Goal: Find specific page/section: Find specific page/section

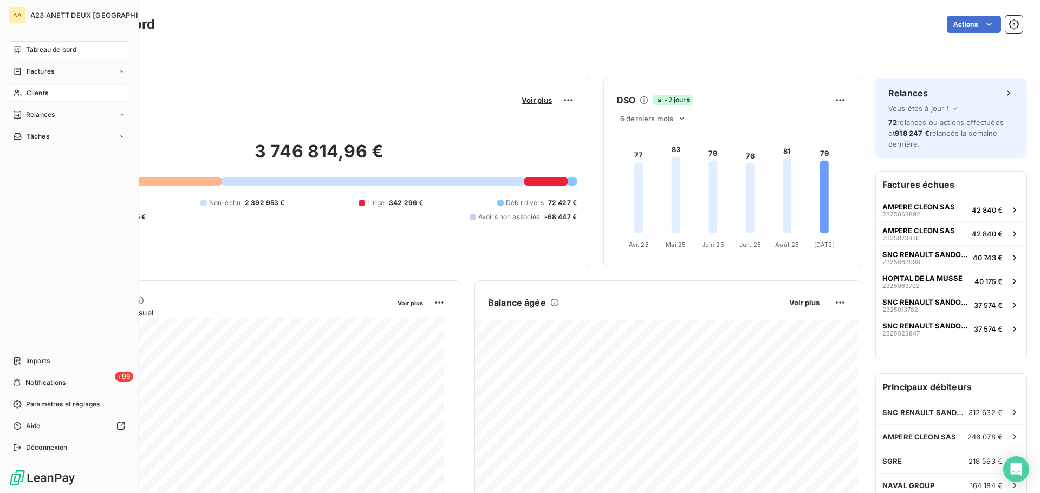
click at [28, 94] on span "Clients" at bounding box center [38, 93] width 22 height 10
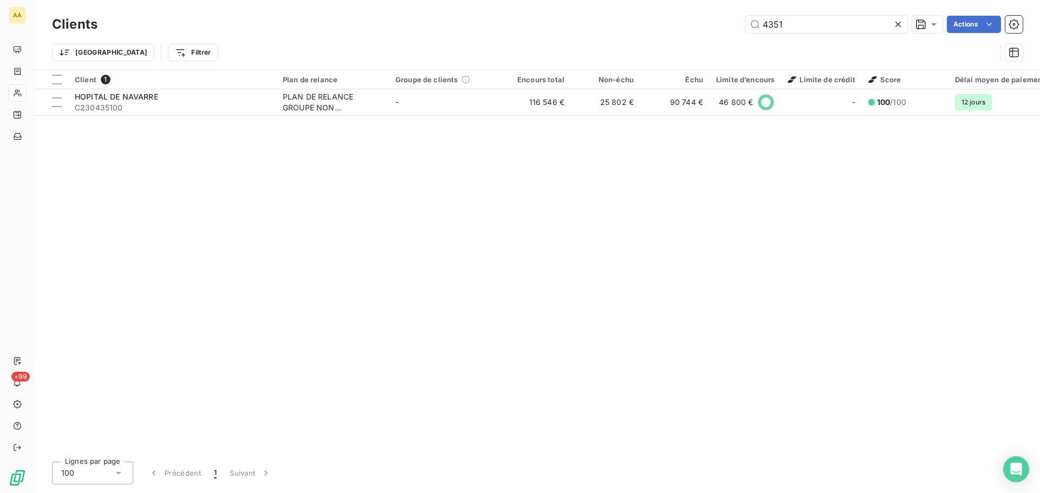
drag, startPoint x: 793, startPoint y: 22, endPoint x: 660, endPoint y: 23, distance: 132.7
click at [669, 24] on div "4351 Actions" at bounding box center [566, 24] width 912 height 17
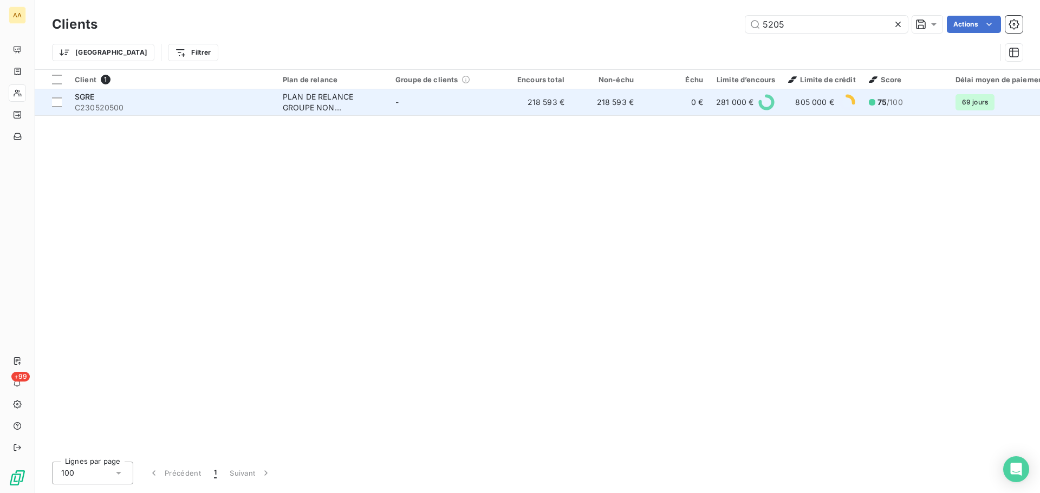
type input "5205"
click at [111, 106] on span "C230520500" at bounding box center [172, 107] width 195 height 11
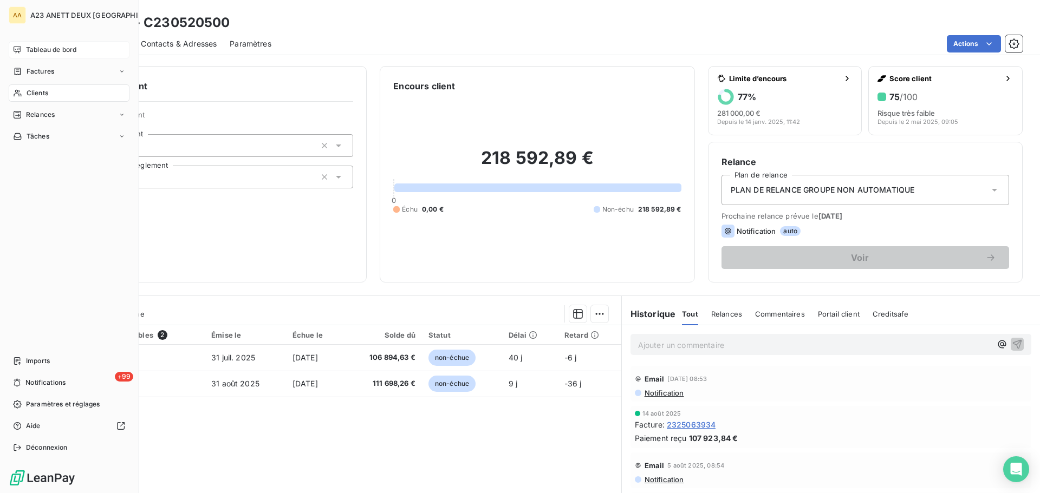
click at [28, 45] on span "Tableau de bord" at bounding box center [51, 50] width 50 height 10
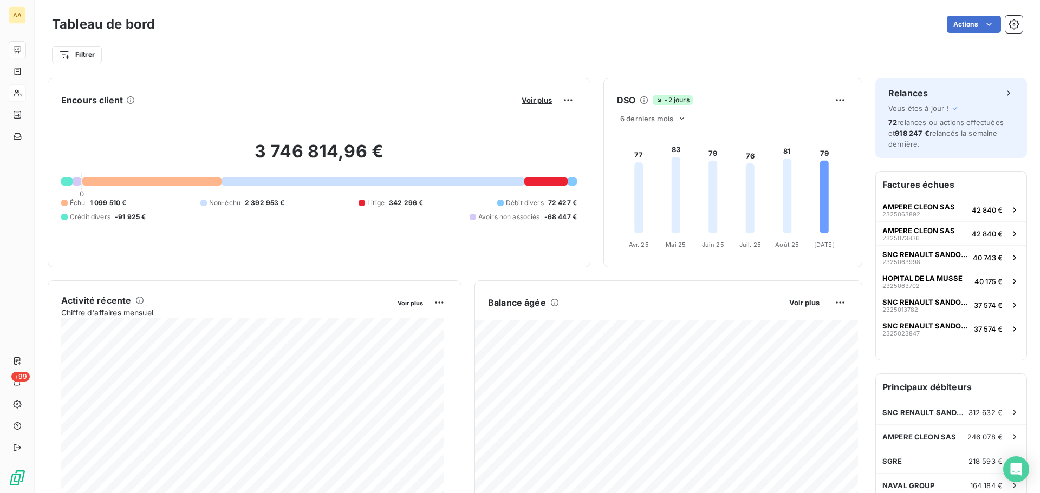
scroll to position [1, 0]
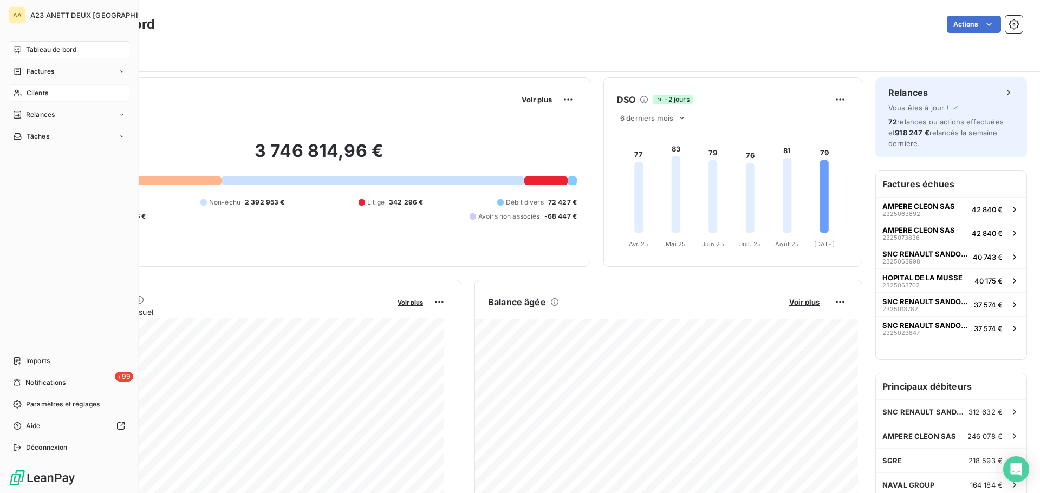
drag, startPoint x: 35, startPoint y: 88, endPoint x: 49, endPoint y: 87, distance: 14.1
click at [35, 88] on div "Clients" at bounding box center [69, 92] width 121 height 17
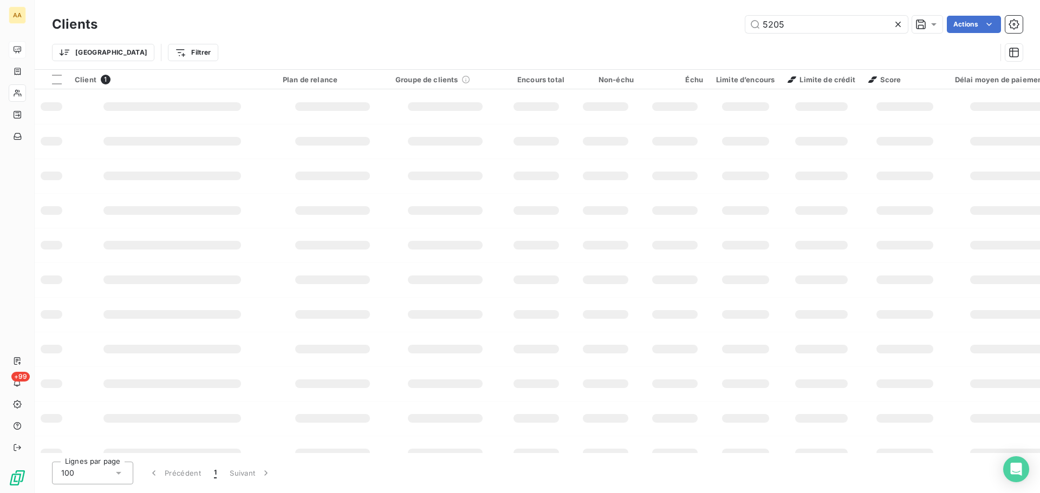
drag, startPoint x: 793, startPoint y: 22, endPoint x: 720, endPoint y: 27, distance: 72.8
click at [726, 27] on div "5205 Actions" at bounding box center [566, 24] width 912 height 17
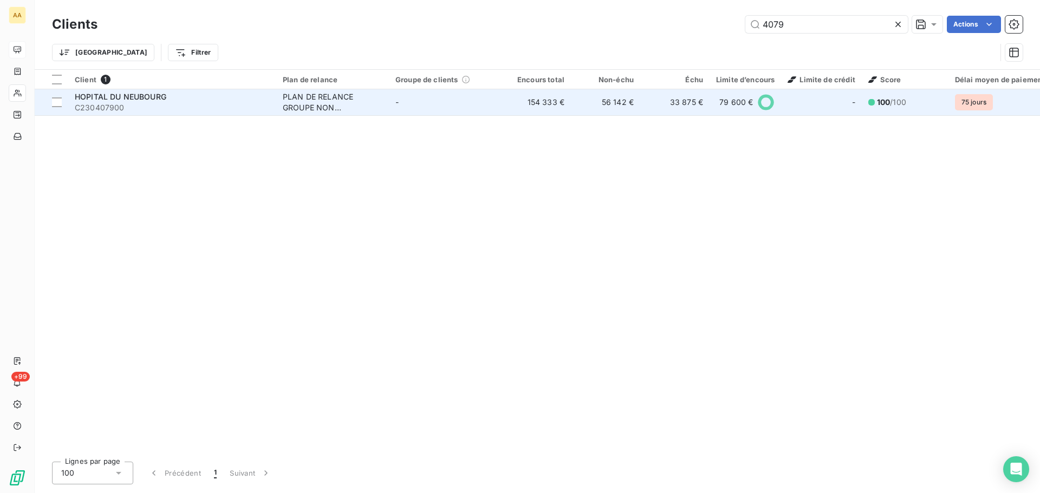
type input "4079"
click at [184, 113] on span "C230407900" at bounding box center [172, 107] width 195 height 11
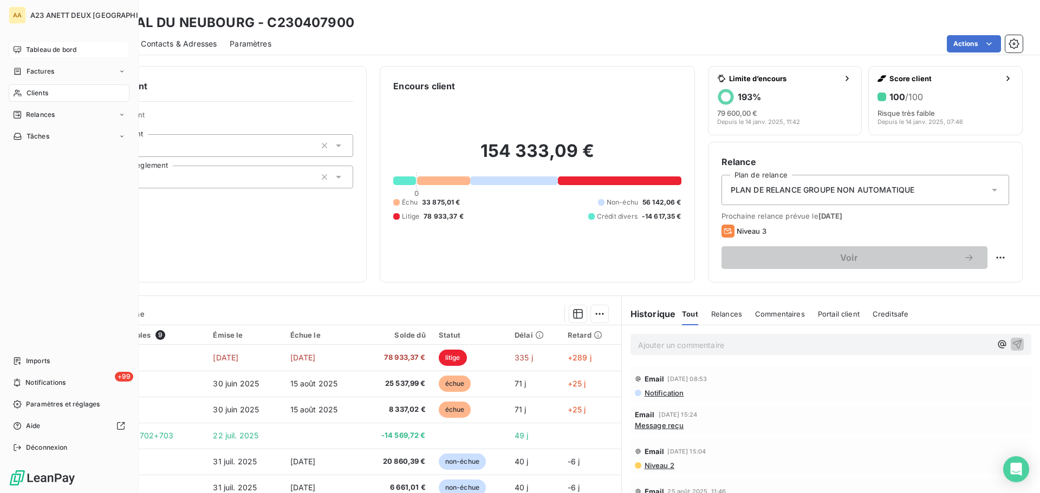
click at [41, 53] on span "Tableau de bord" at bounding box center [51, 50] width 50 height 10
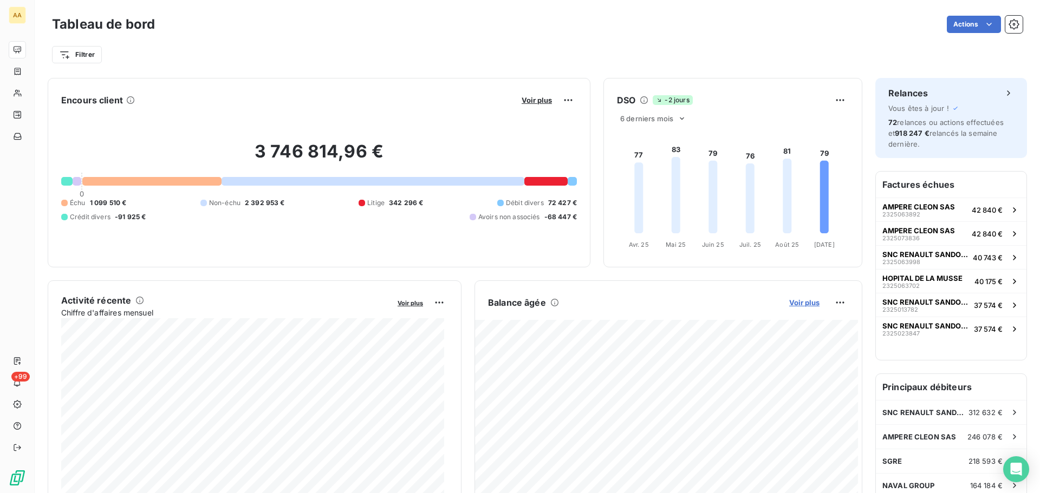
click at [789, 304] on span "Voir plus" at bounding box center [804, 302] width 30 height 9
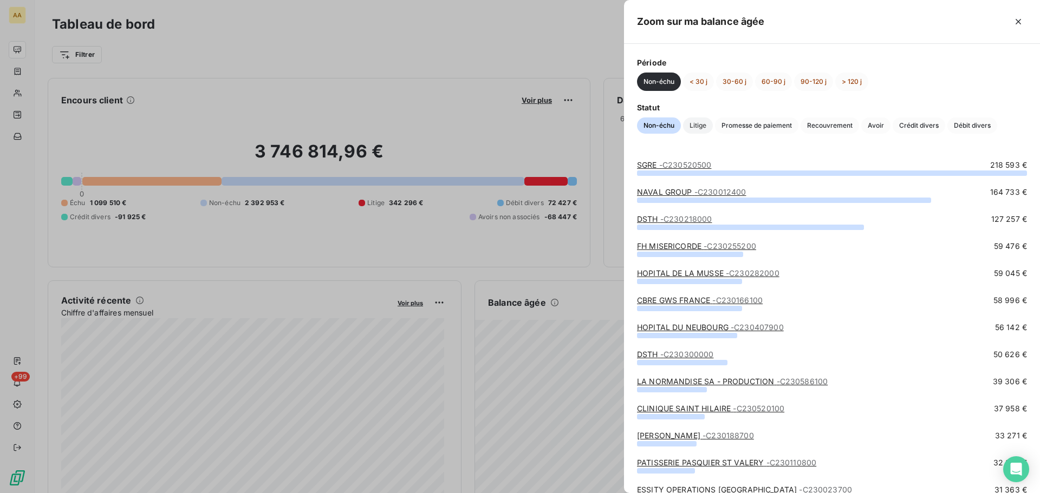
click at [703, 131] on span "Litige" at bounding box center [698, 126] width 30 height 16
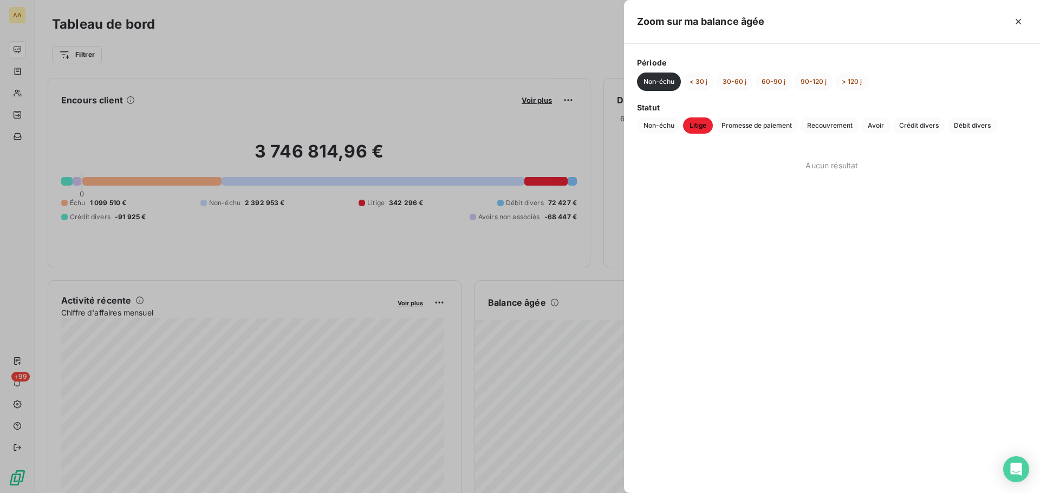
click at [706, 121] on span "Litige" at bounding box center [698, 126] width 30 height 16
click at [745, 127] on span "Promesse de paiement" at bounding box center [756, 126] width 83 height 16
click at [815, 126] on span "Recouvrement" at bounding box center [830, 126] width 58 height 16
click at [875, 127] on span "Avoir" at bounding box center [875, 126] width 29 height 16
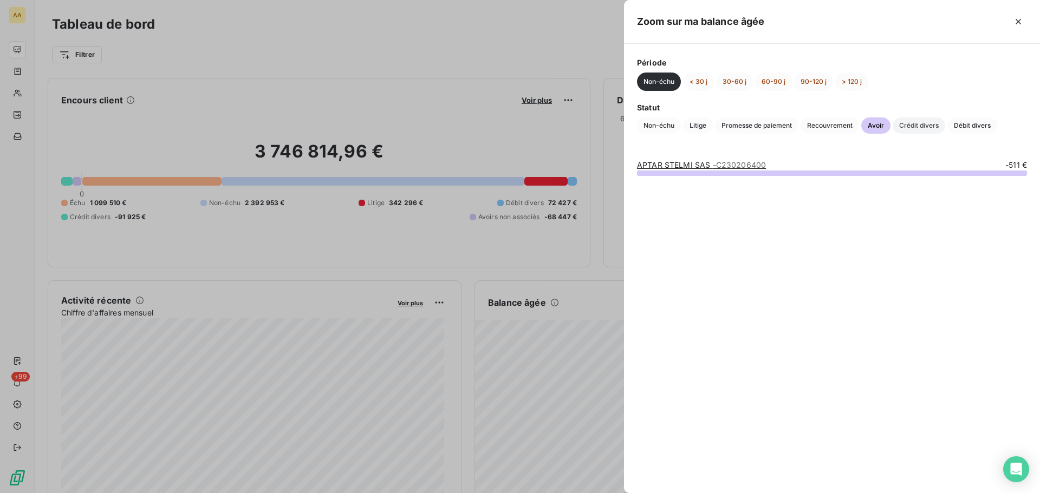
click at [914, 128] on span "Crédit divers" at bounding box center [919, 126] width 53 height 16
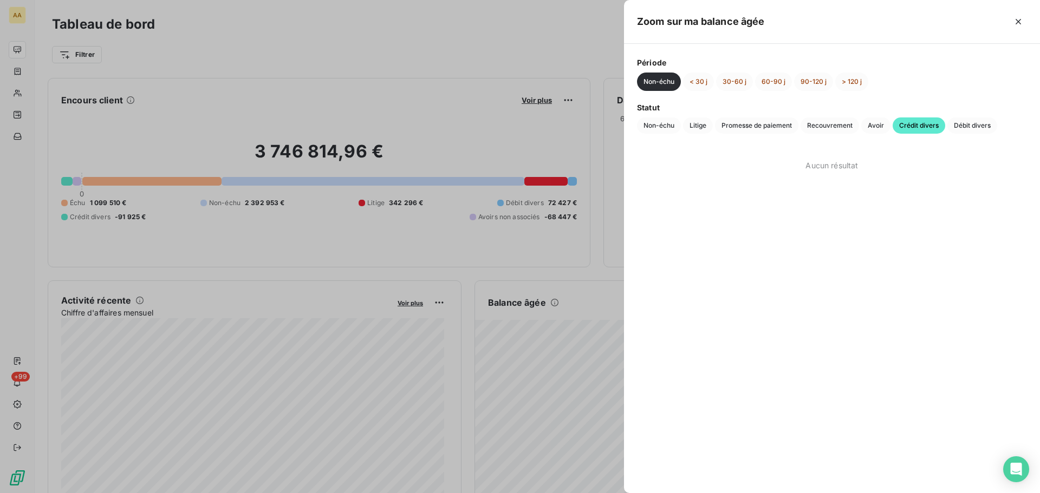
click at [671, 84] on button "Non-échu" at bounding box center [659, 82] width 44 height 18
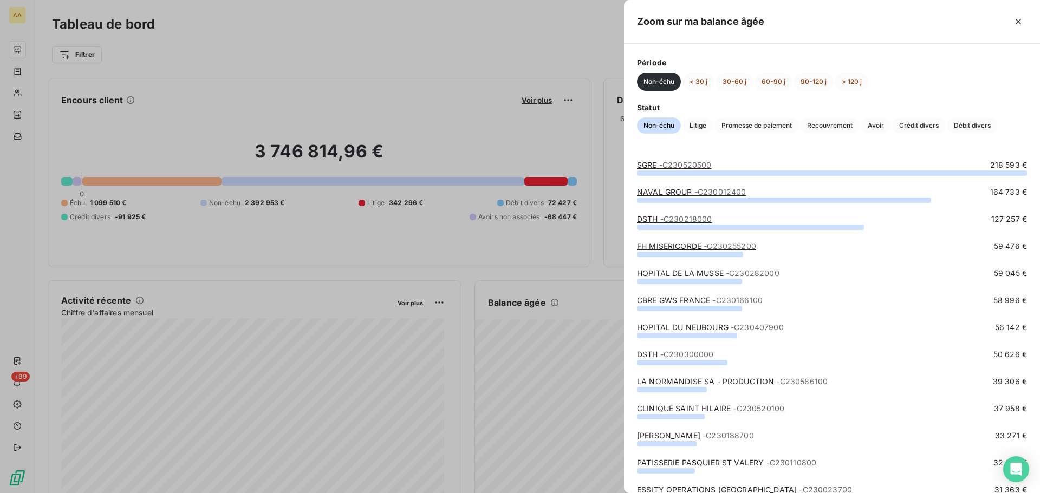
click at [95, 215] on div at bounding box center [520, 246] width 1040 height 493
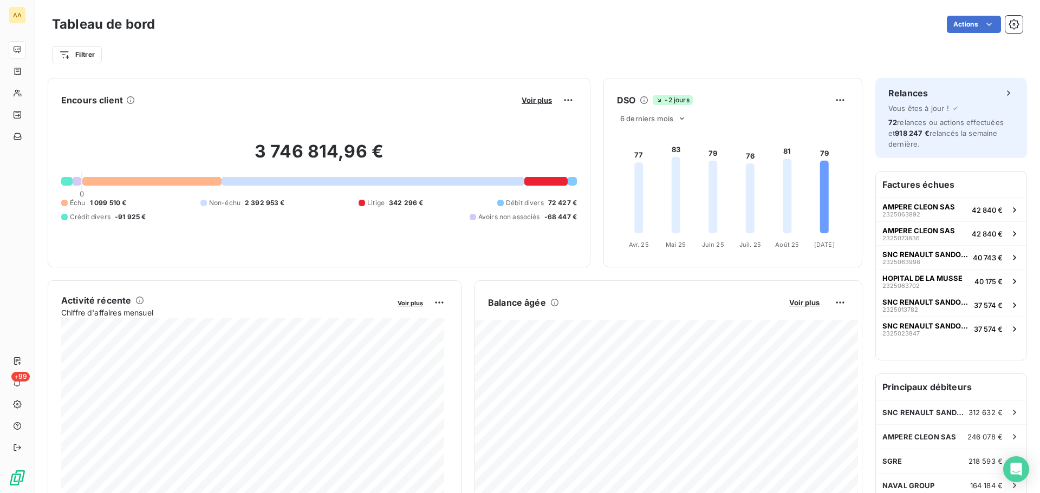
click at [131, 218] on span "-91 925 €" at bounding box center [130, 217] width 31 height 10
click at [565, 96] on html "AA +99 Tableau de bord Actions Filtrer Encours client Voir plus Exporter 3 746 …" at bounding box center [520, 246] width 1040 height 493
click at [537, 105] on html "AA +99 Tableau de bord Actions Filtrer Encours client Voir plus 3 746 814,96 € …" at bounding box center [520, 246] width 1040 height 493
click at [543, 100] on span "Voir plus" at bounding box center [537, 100] width 30 height 9
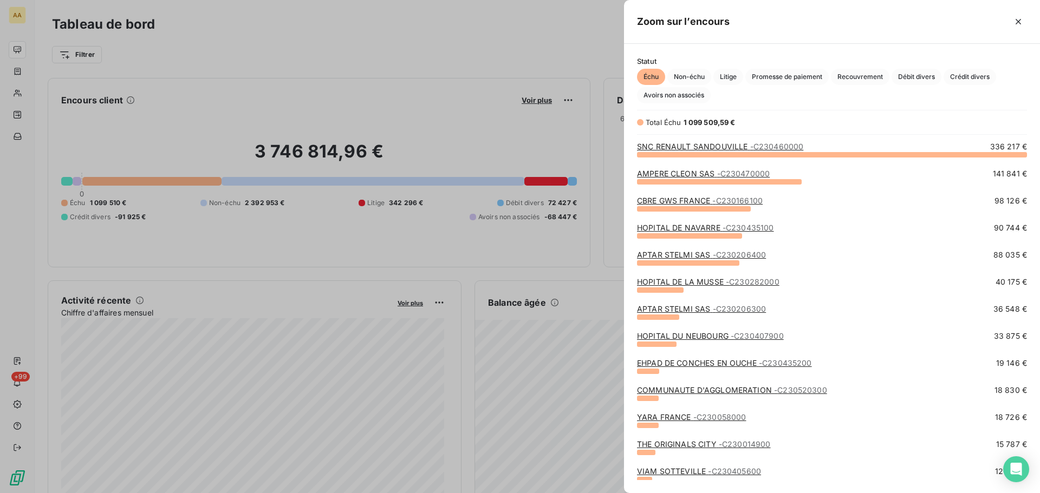
scroll to position [331, 408]
click at [976, 79] on span "Crédit divers" at bounding box center [970, 77] width 53 height 16
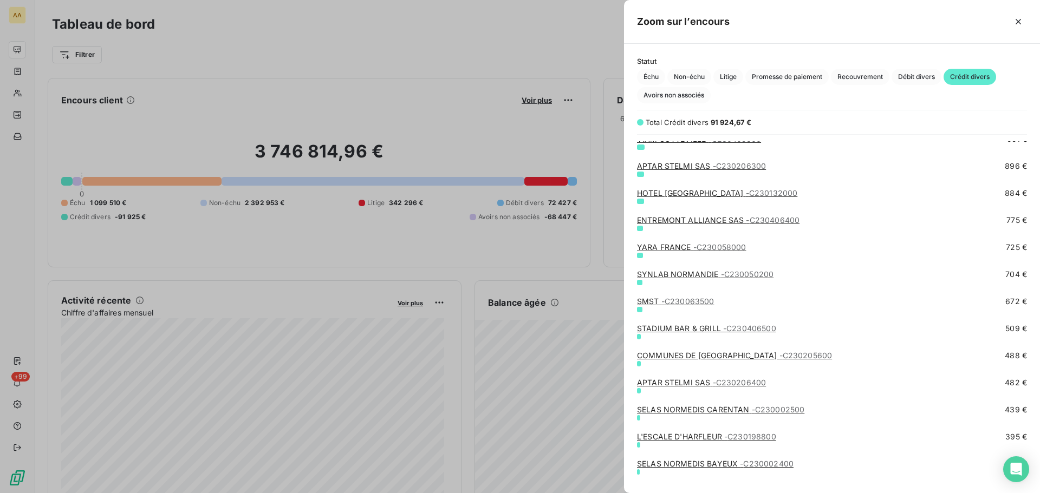
scroll to position [270, 0]
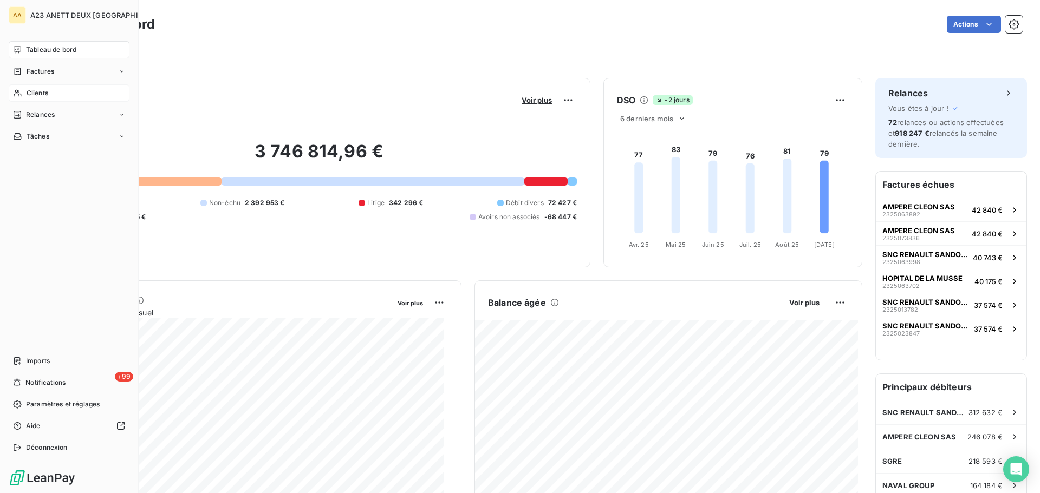
click at [31, 92] on span "Clients" at bounding box center [38, 93] width 22 height 10
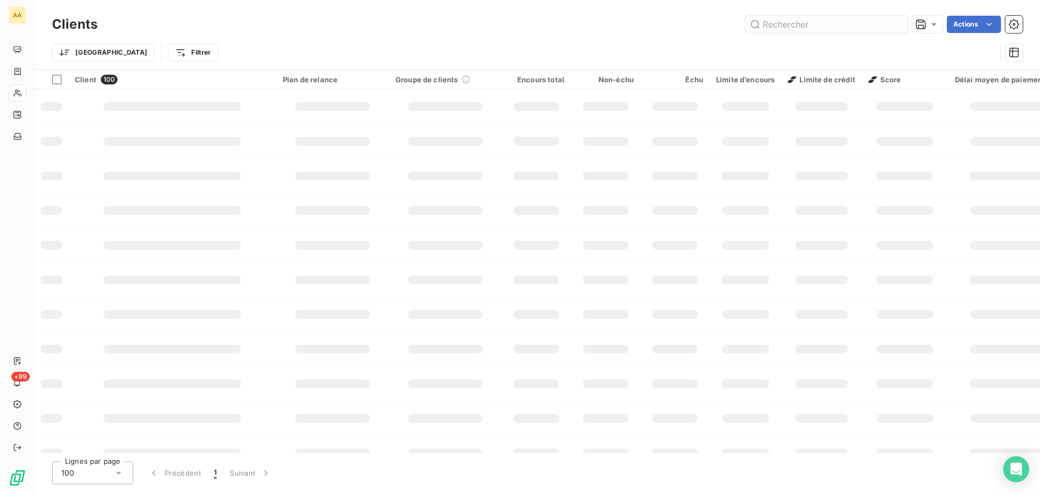
click at [792, 23] on input "text" at bounding box center [826, 24] width 162 height 17
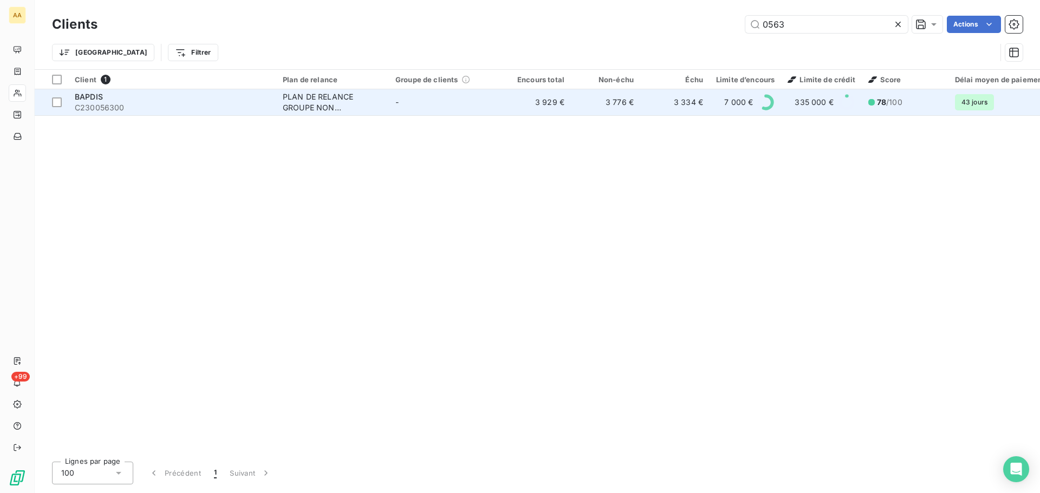
type input "0563"
click at [174, 109] on span "C230056300" at bounding box center [172, 107] width 195 height 11
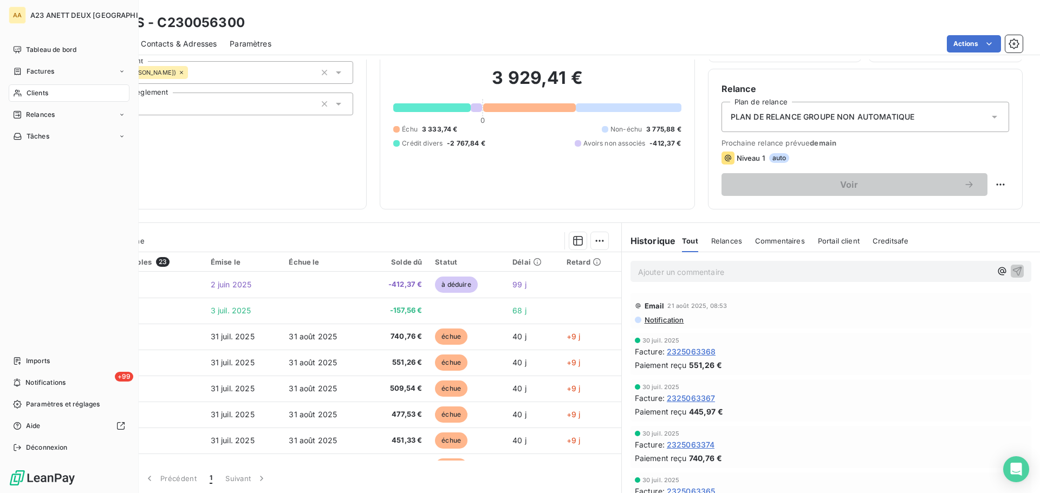
click at [41, 99] on div "Clients" at bounding box center [69, 92] width 121 height 17
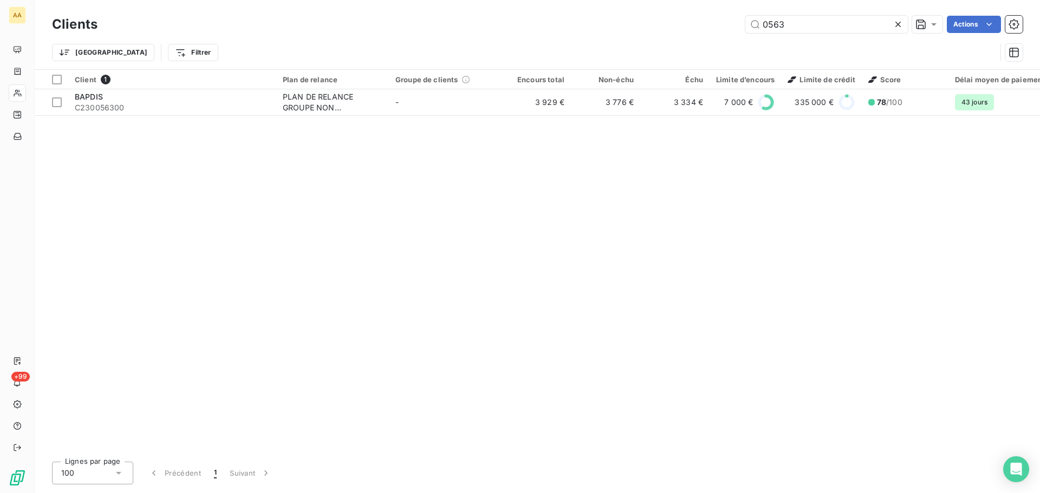
drag, startPoint x: 808, startPoint y: 24, endPoint x: 715, endPoint y: 35, distance: 92.7
click at [719, 35] on div "Clients 0563 Actions" at bounding box center [537, 24] width 971 height 23
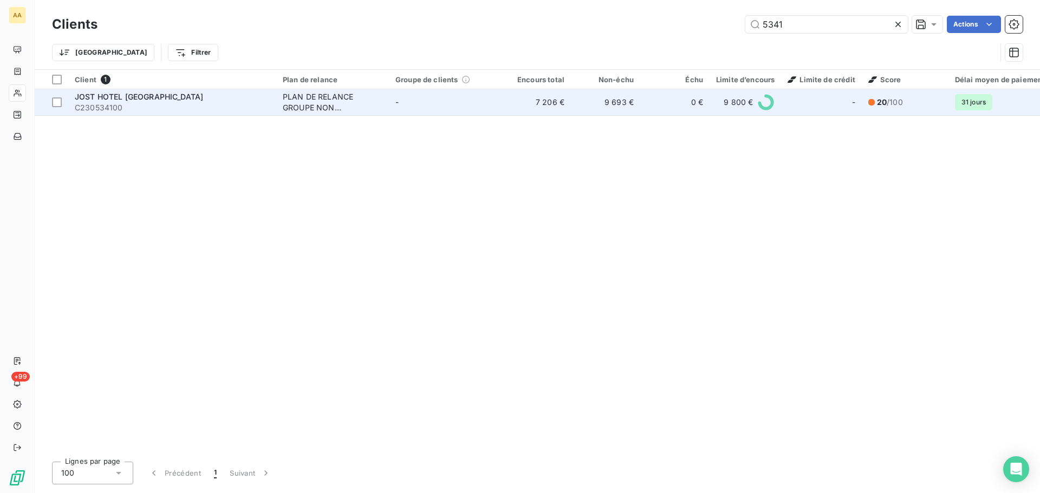
type input "5341"
click at [233, 113] on span "C230534100" at bounding box center [172, 107] width 195 height 11
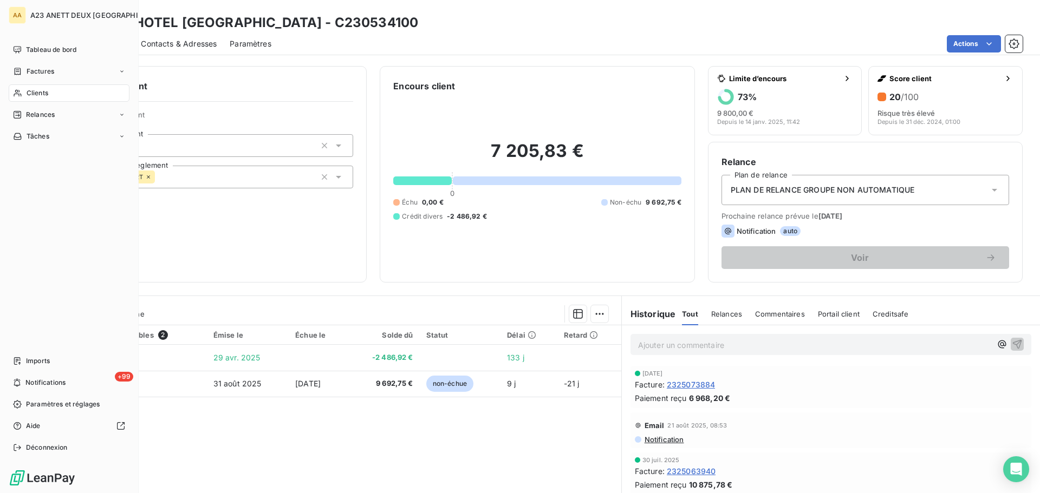
click at [35, 101] on div "Clients" at bounding box center [69, 92] width 121 height 17
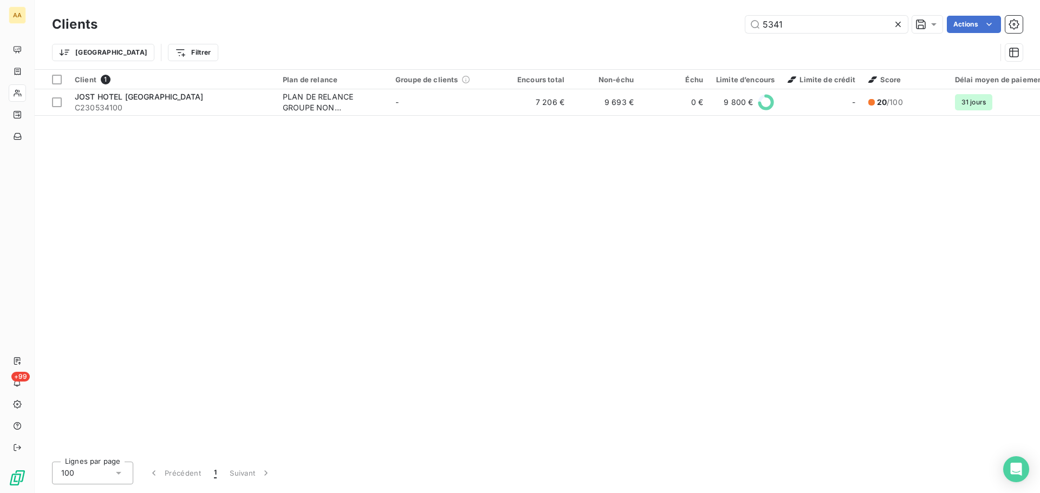
drag, startPoint x: 786, startPoint y: 31, endPoint x: 679, endPoint y: 31, distance: 107.2
click at [720, 35] on div "Clients 5341 Actions" at bounding box center [537, 24] width 971 height 23
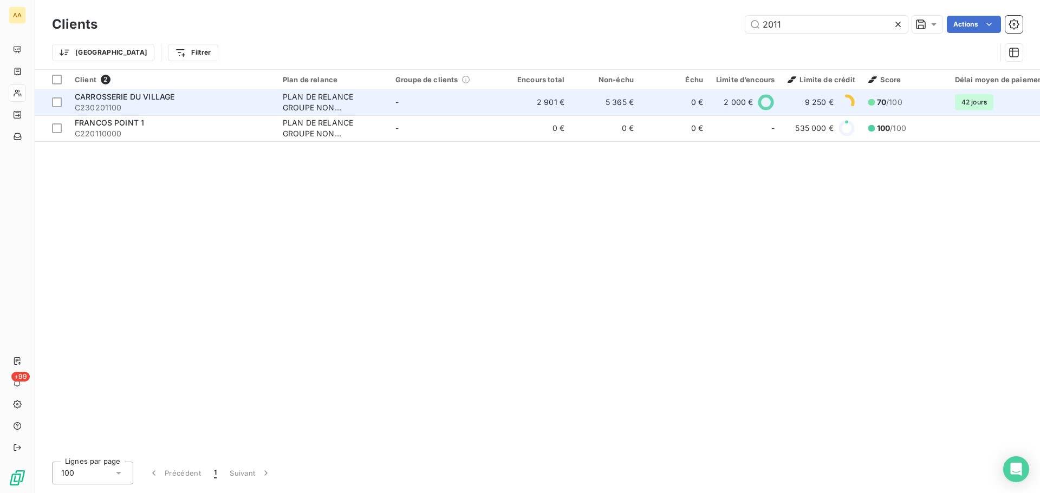
type input "2011"
click at [201, 103] on span "C230201100" at bounding box center [172, 107] width 195 height 11
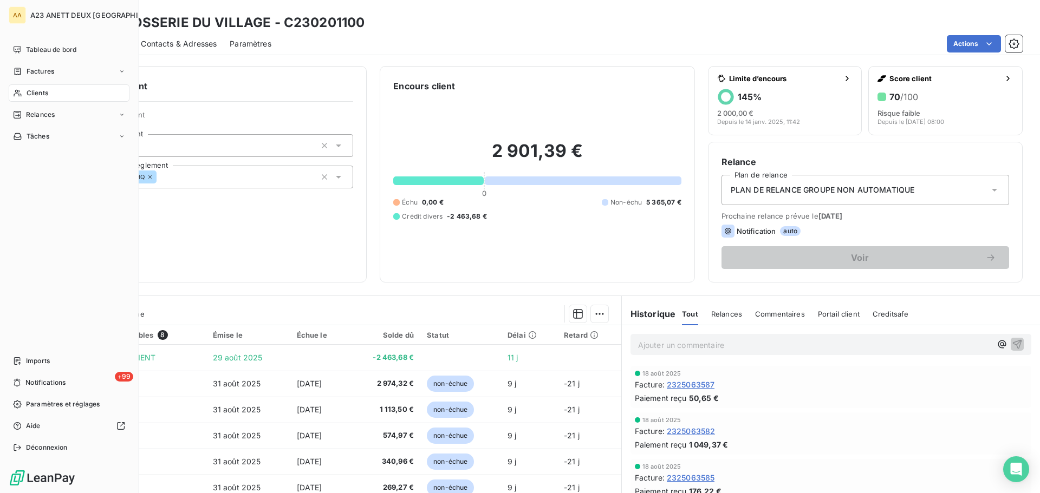
click at [30, 94] on span "Clients" at bounding box center [38, 93] width 22 height 10
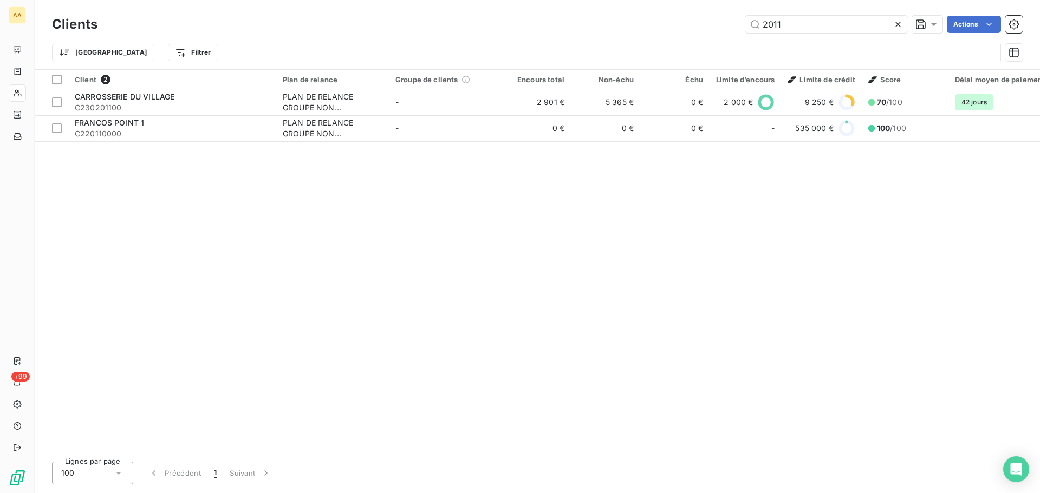
drag, startPoint x: 778, startPoint y: 24, endPoint x: 734, endPoint y: 36, distance: 45.5
click at [737, 36] on div "Clients 2011 Actions Trier Filtrer" at bounding box center [537, 41] width 971 height 56
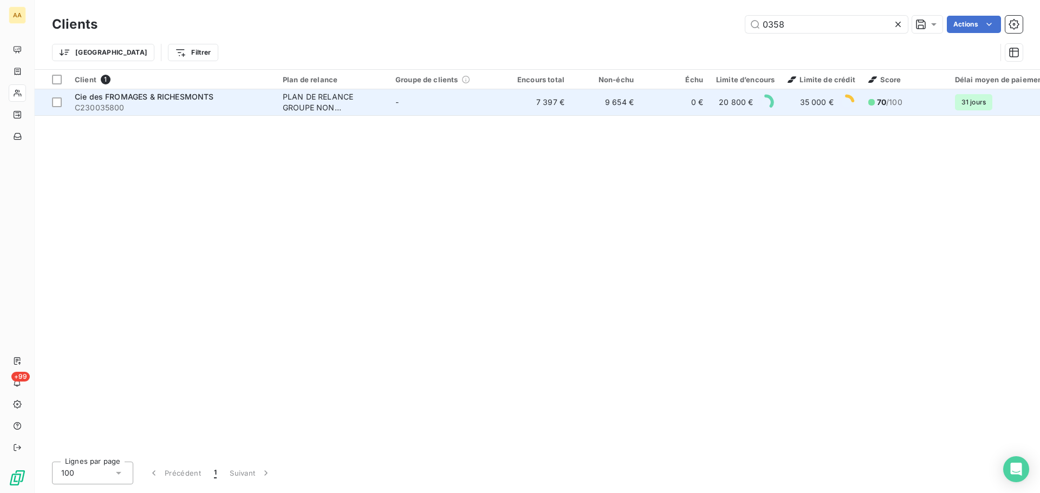
type input "0358"
click at [212, 92] on span "Cie des FROMAGES & RICHESMONTS" at bounding box center [144, 96] width 139 height 9
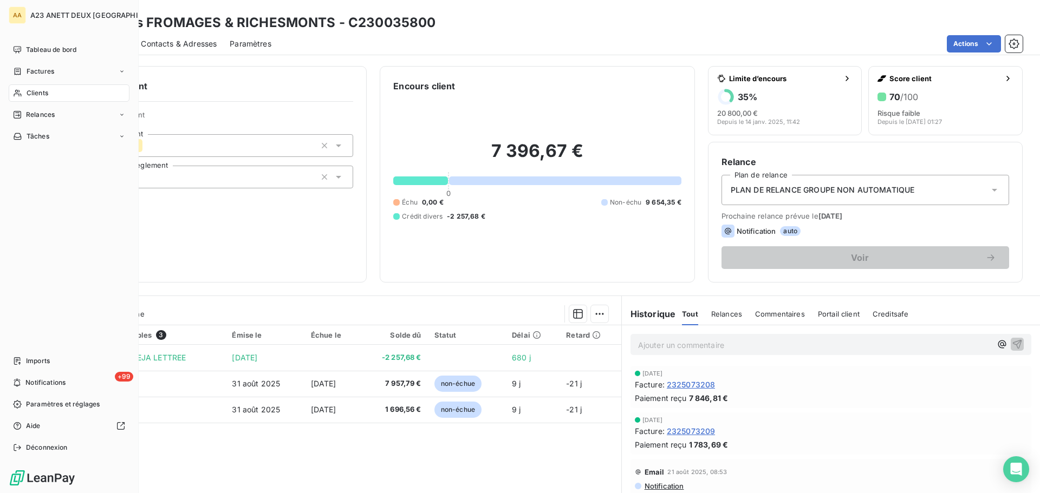
click at [24, 93] on div "Clients" at bounding box center [69, 92] width 121 height 17
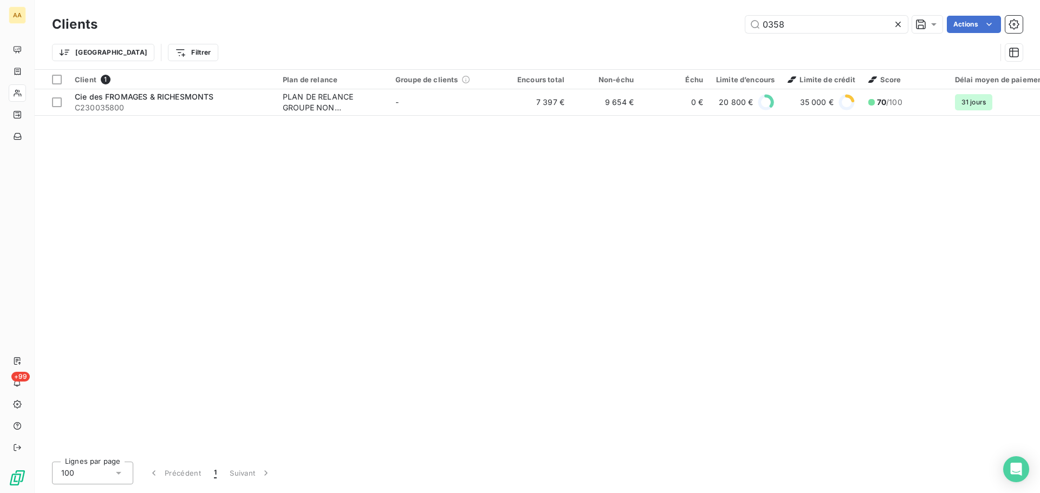
drag, startPoint x: 784, startPoint y: 22, endPoint x: 712, endPoint y: 22, distance: 72.6
click at [712, 22] on div "0358 Actions" at bounding box center [566, 24] width 912 height 17
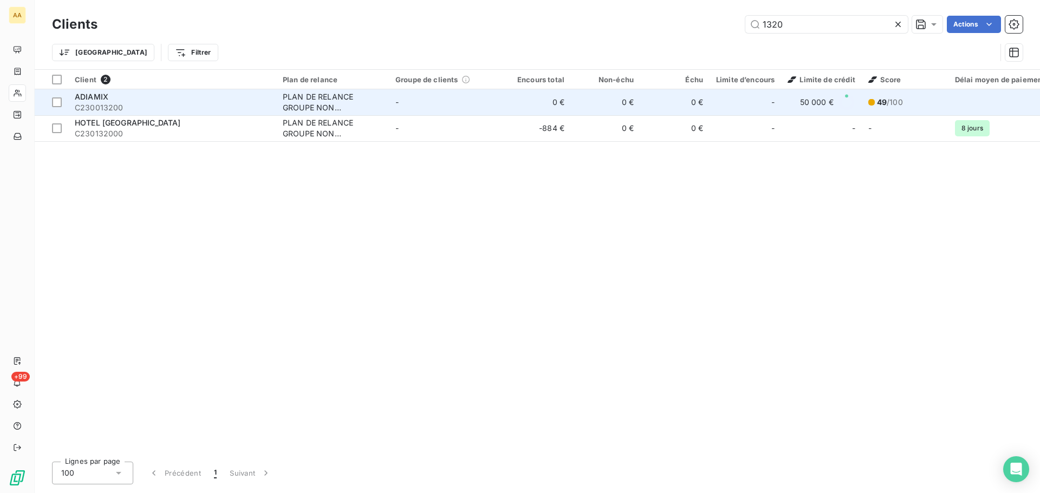
type input "1320"
click at [186, 113] on td "ADIAMIX C230013200" at bounding box center [172, 102] width 208 height 26
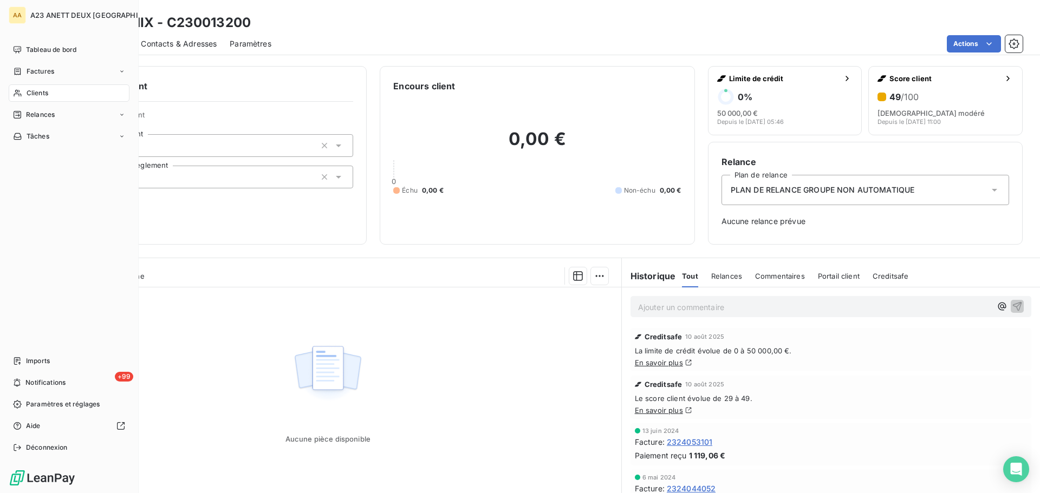
click at [37, 89] on span "Clients" at bounding box center [38, 93] width 22 height 10
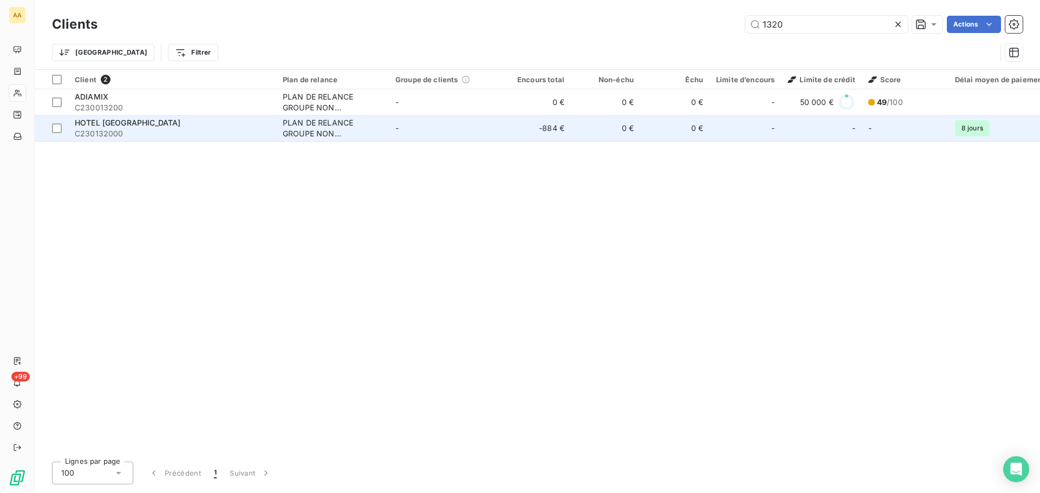
click at [164, 123] on div "HOTEL [GEOGRAPHIC_DATA]" at bounding box center [172, 123] width 195 height 11
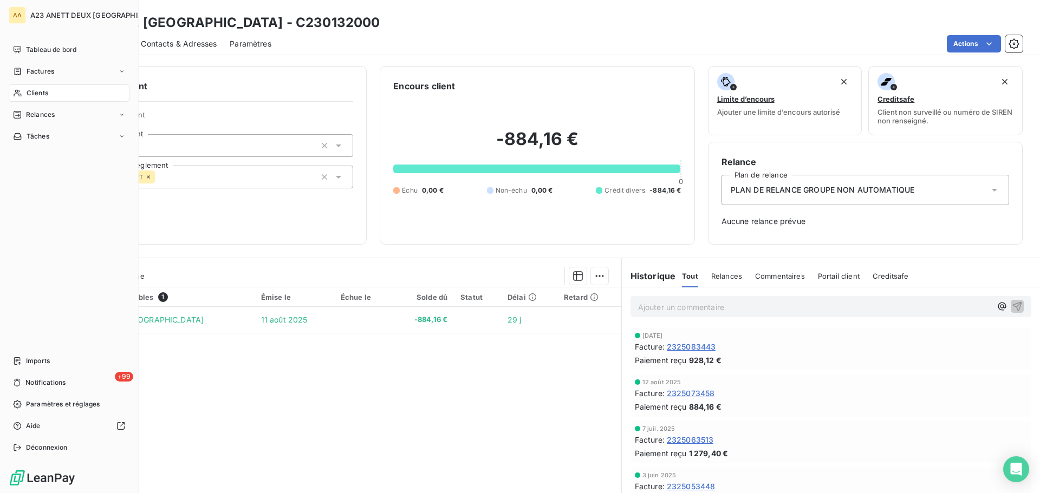
click at [28, 85] on div "Clients" at bounding box center [69, 92] width 121 height 17
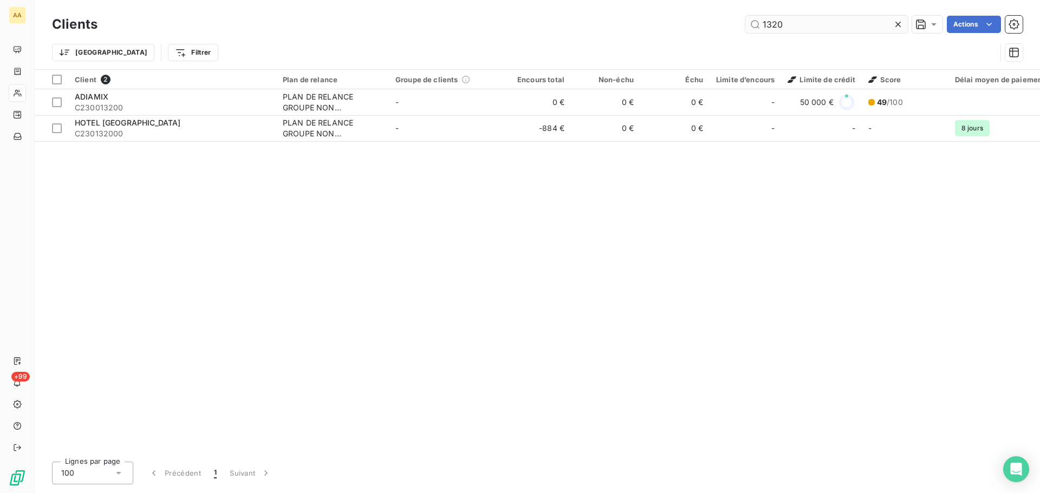
drag, startPoint x: 786, startPoint y: 22, endPoint x: 748, endPoint y: 21, distance: 37.9
click at [754, 28] on input "1320" at bounding box center [826, 24] width 162 height 17
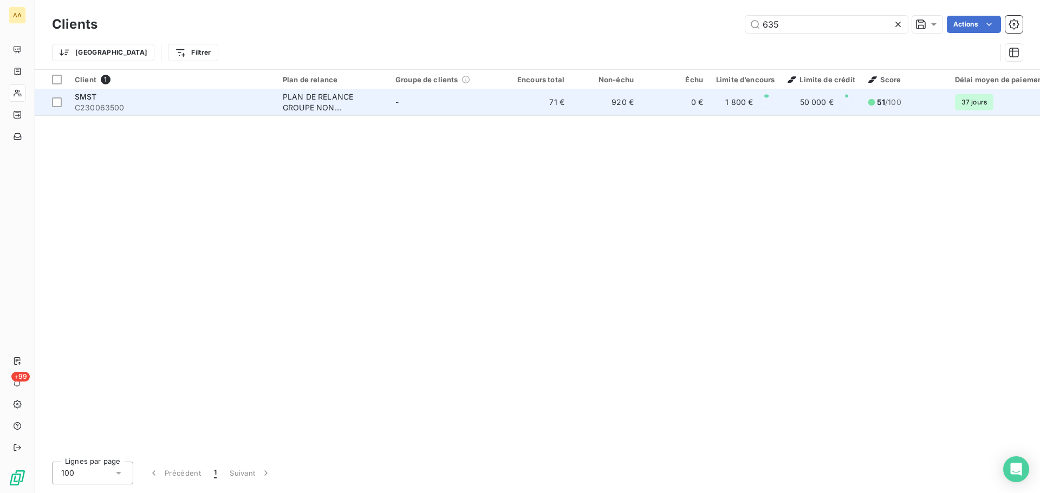
type input "635"
click at [252, 94] on div "SMST" at bounding box center [172, 97] width 195 height 11
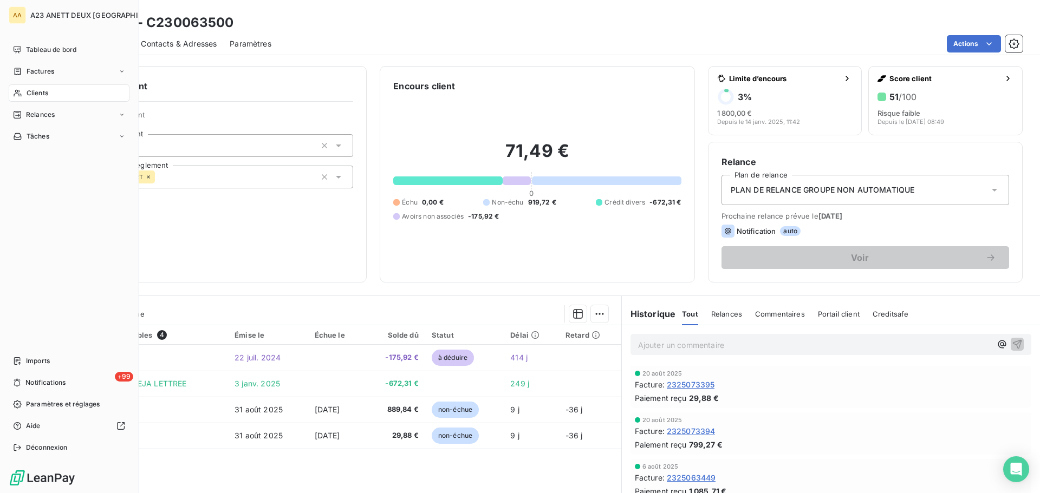
click at [50, 96] on div "Clients" at bounding box center [69, 92] width 121 height 17
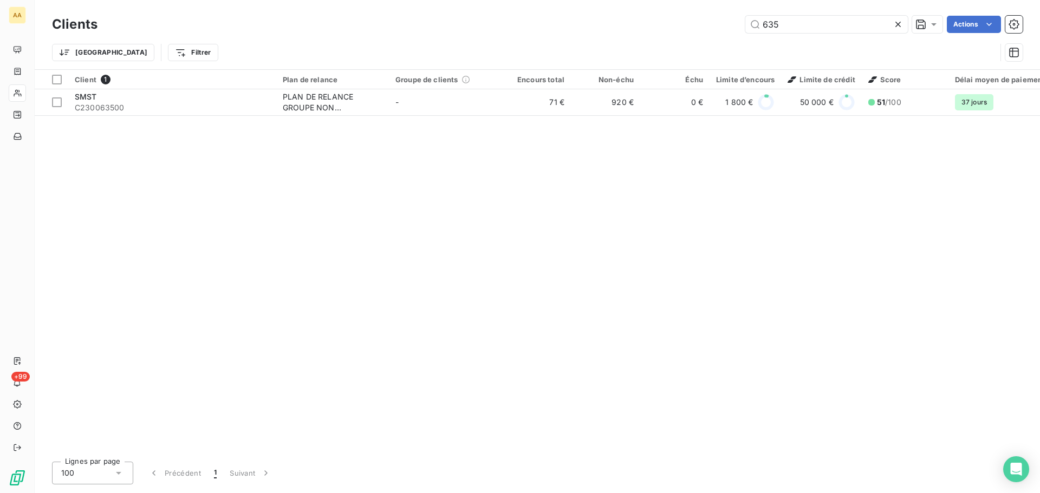
drag, startPoint x: 785, startPoint y: 21, endPoint x: 711, endPoint y: 25, distance: 73.8
click at [711, 25] on div "635 Actions" at bounding box center [566, 24] width 912 height 17
type input "0556"
click at [186, 88] on th "Client 1" at bounding box center [172, 79] width 208 height 19
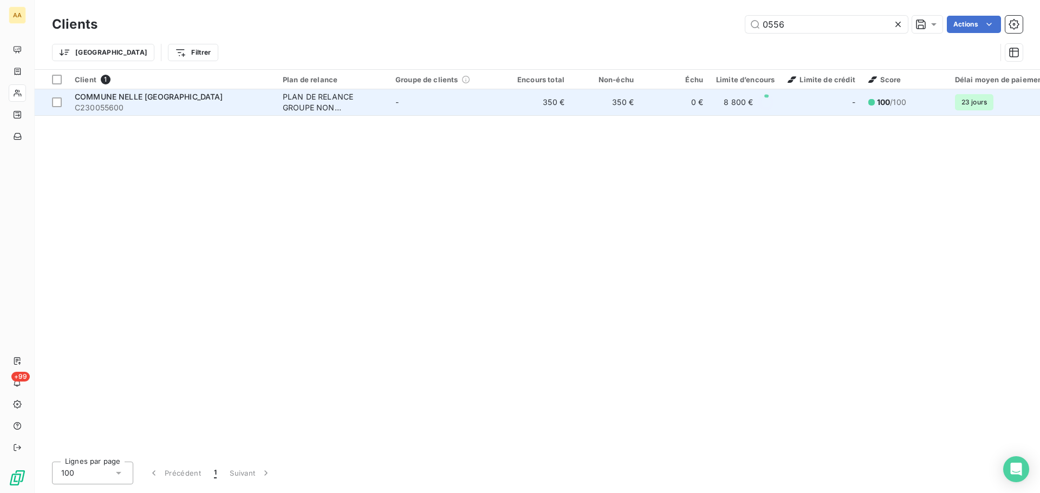
click at [187, 99] on span "COMMUNE NELLE [GEOGRAPHIC_DATA]" at bounding box center [149, 96] width 148 height 9
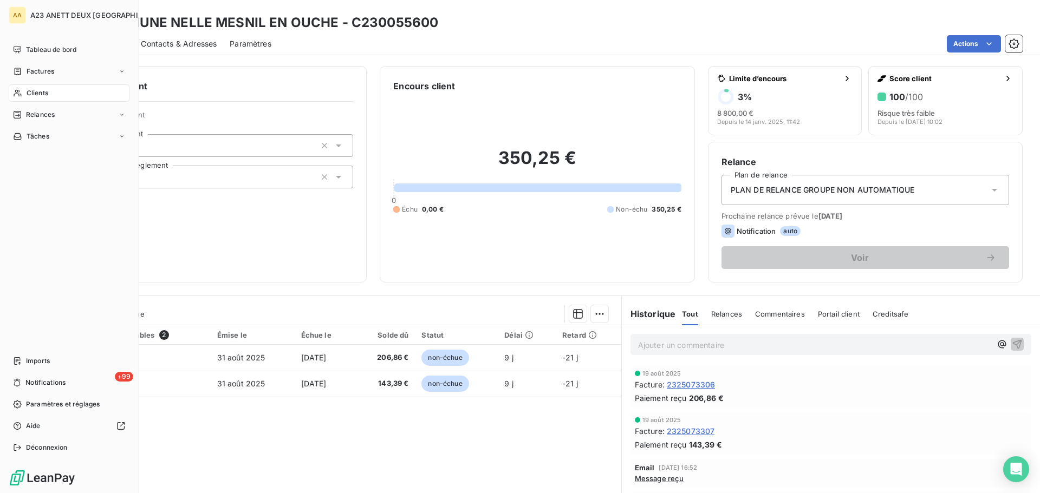
click at [35, 94] on span "Clients" at bounding box center [38, 93] width 22 height 10
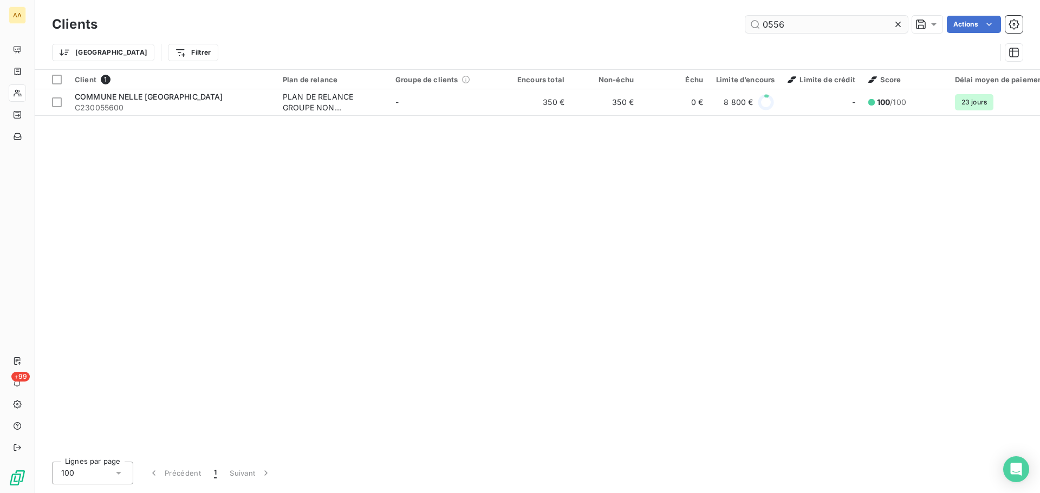
drag, startPoint x: 783, startPoint y: 21, endPoint x: 745, endPoint y: 25, distance: 38.1
click at [745, 25] on input "0556" at bounding box center [826, 24] width 162 height 17
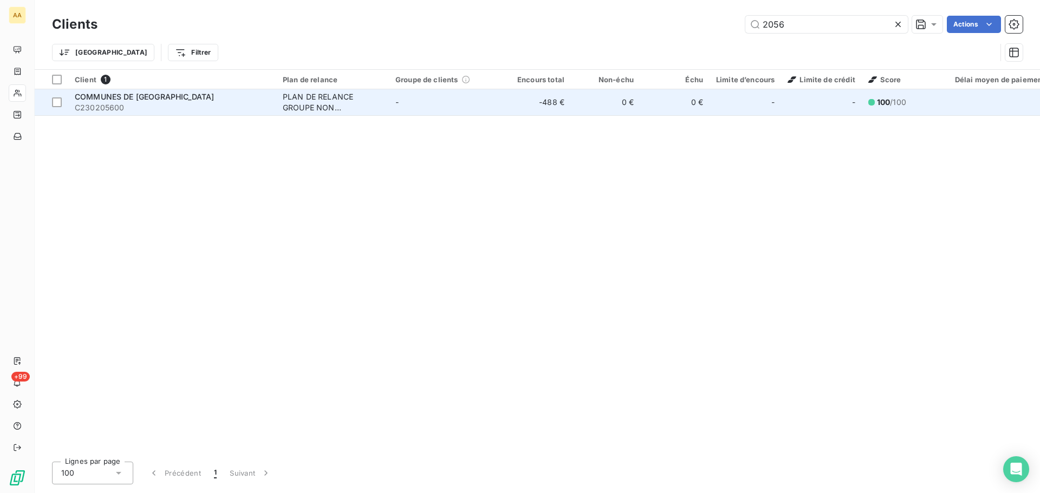
type input "2056"
click at [172, 96] on span "COMMUNES DE [GEOGRAPHIC_DATA]" at bounding box center [144, 96] width 139 height 9
